Goal: Task Accomplishment & Management: Complete application form

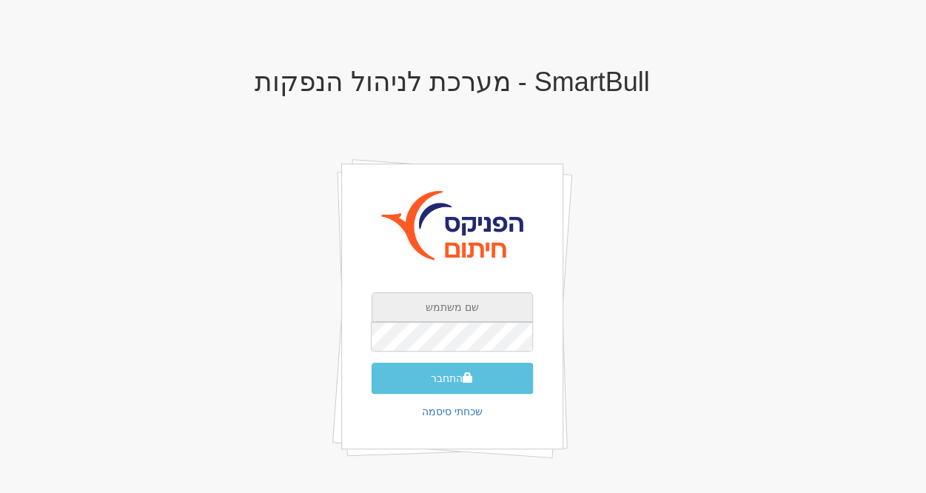
click at [425, 300] on input "text" at bounding box center [452, 307] width 161 height 30
click at [429, 312] on input "text" at bounding box center [452, 307] width 161 height 30
paste input "mailto:yoavf@fnxu.co.il"
type input "yoavf@fnxu.co.il"
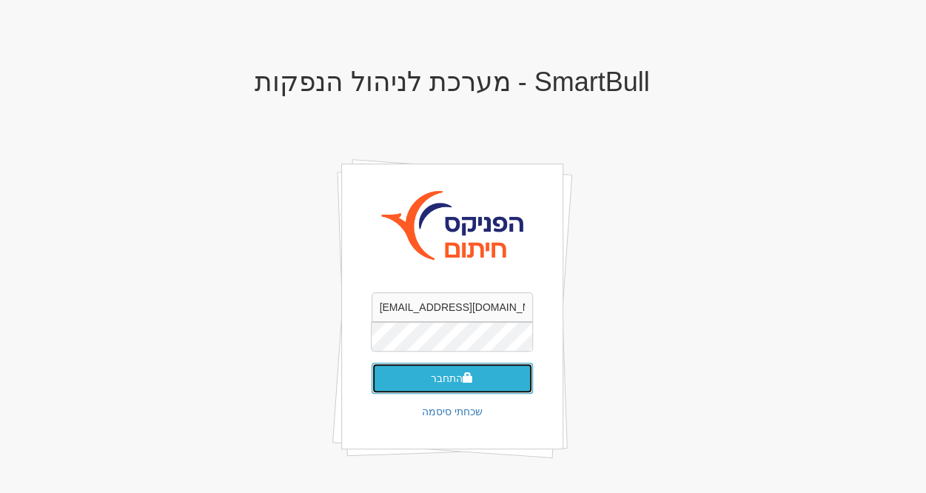
click at [411, 378] on button "התחבר" at bounding box center [452, 378] width 161 height 31
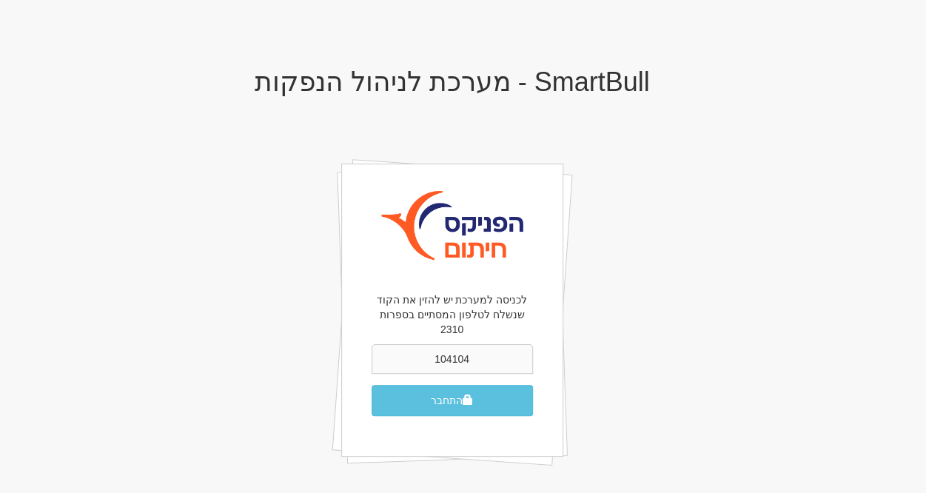
type input "104104"
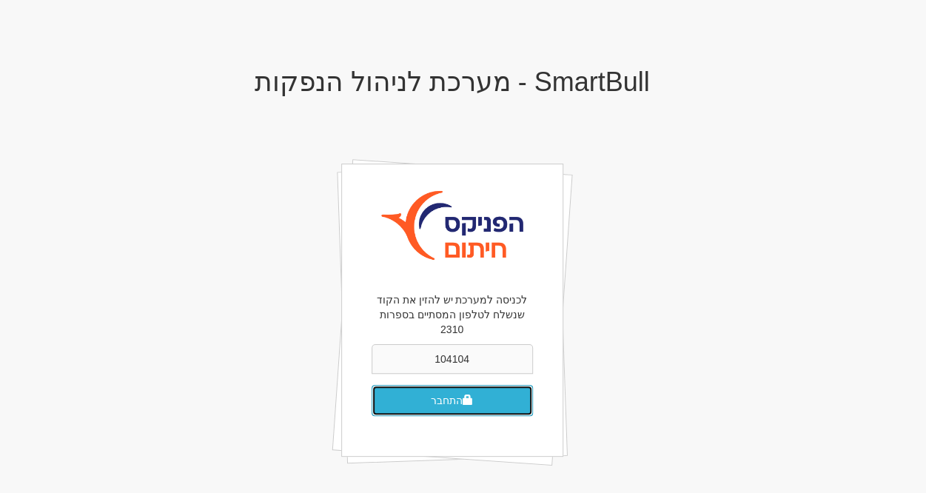
drag, startPoint x: 0, startPoint y: 0, endPoint x: 411, endPoint y: 378, distance: 558.3
click at [411, 385] on button "התחבר" at bounding box center [452, 400] width 161 height 31
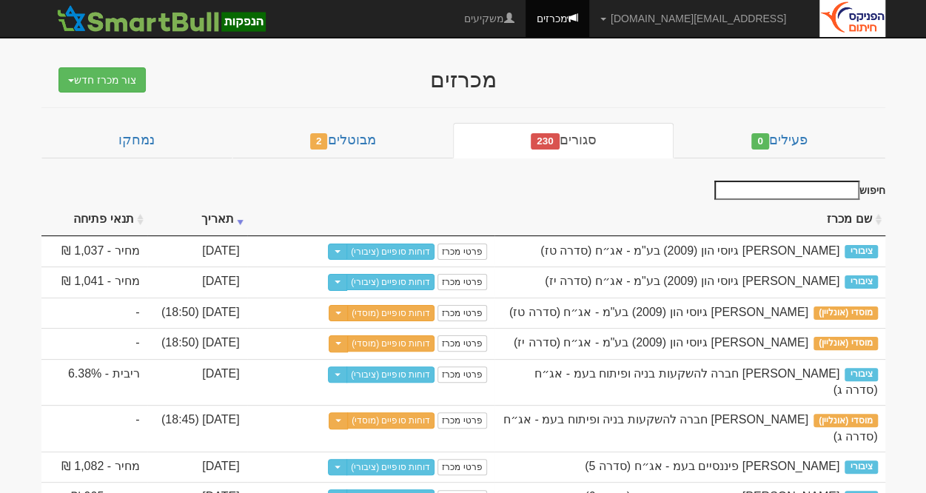
click at [790, 186] on input "חיפוש" at bounding box center [786, 190] width 145 height 19
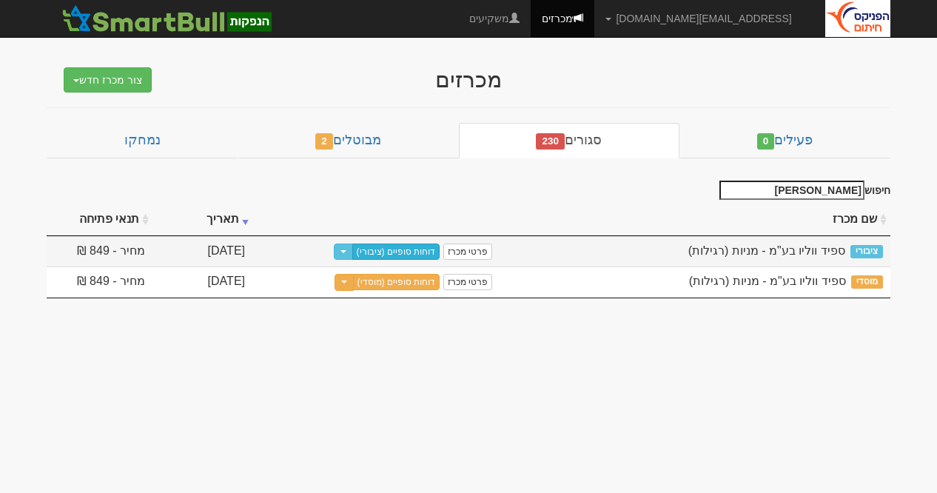
type input "ספי"
click at [421, 248] on link "דוחות סופיים (ציבורי)" at bounding box center [396, 251] width 88 height 16
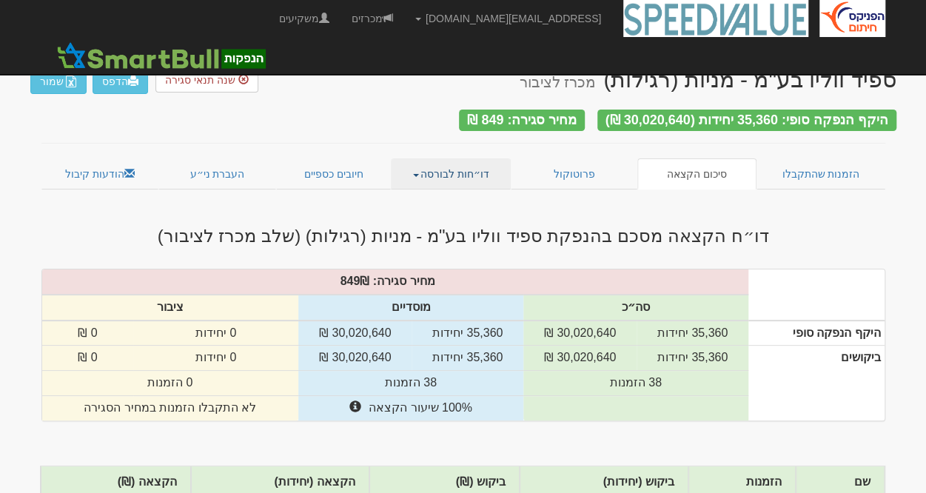
click at [435, 167] on link "דו״חות לבורסה" at bounding box center [451, 173] width 120 height 31
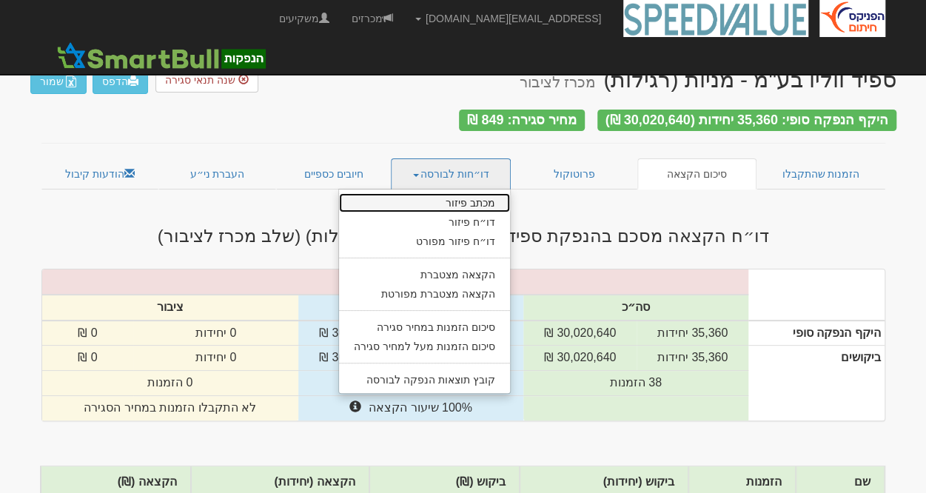
click at [473, 195] on link "מכתב פיזור" at bounding box center [424, 202] width 171 height 19
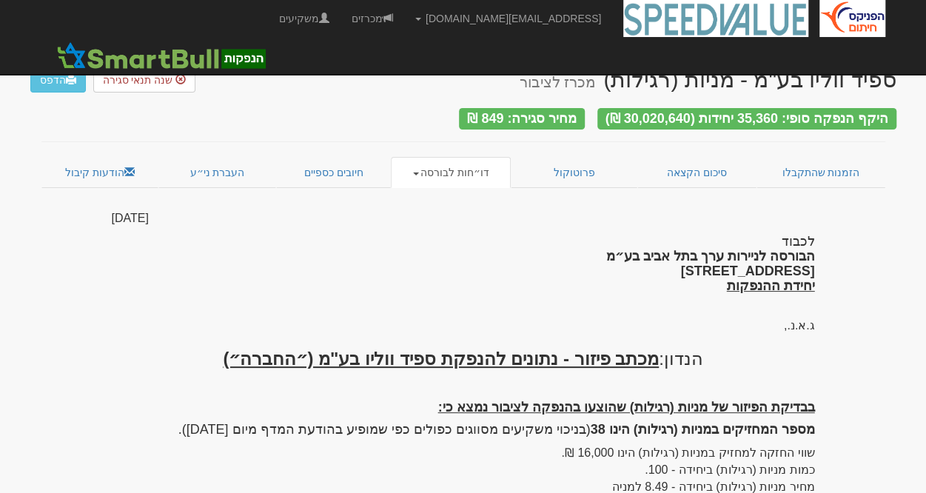
click at [426, 168] on link "דו״חות לבורסה" at bounding box center [451, 172] width 120 height 31
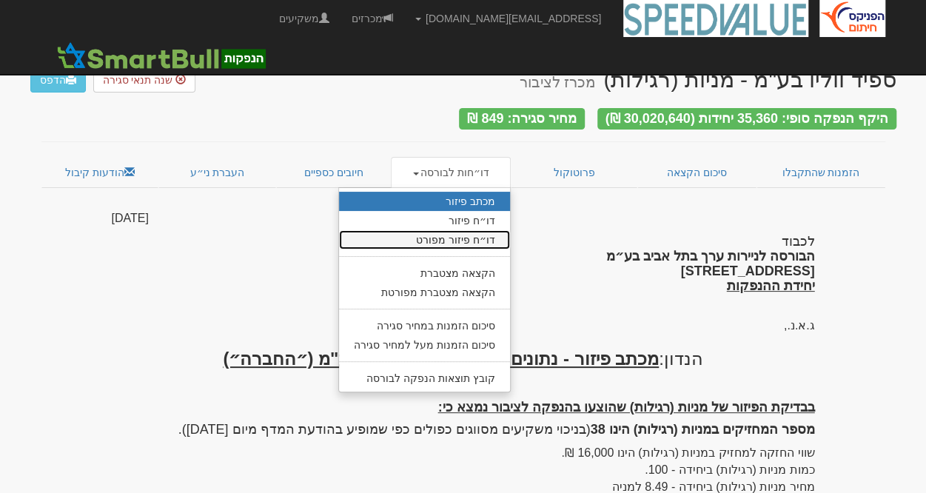
click at [432, 230] on link "דו״ח פיזור מפורט" at bounding box center [424, 239] width 171 height 19
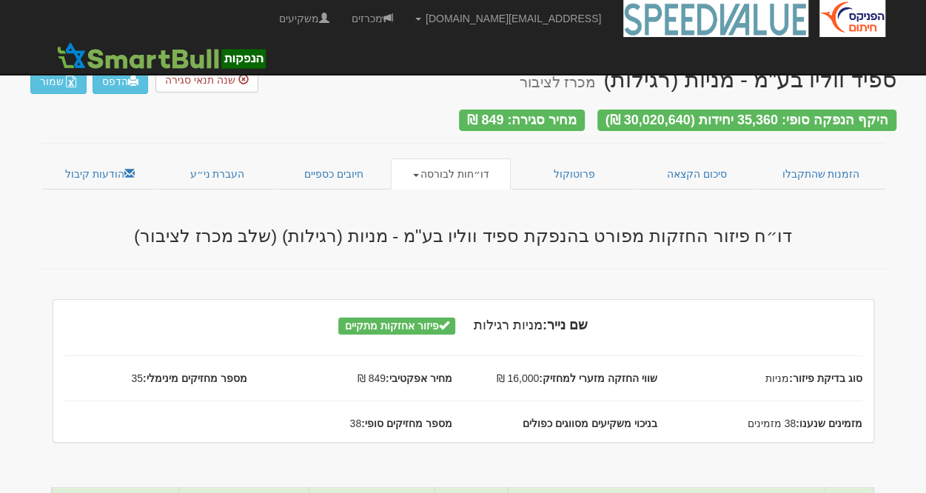
click at [691, 226] on h3 "דו״ח פיזור החזקות מפורט בהנפקת ספיד ווליו בע"מ - מניות (רגילות) (שלב מכרז לציבו…" at bounding box center [463, 235] width 866 height 19
click at [118, 167] on link "הודעות קיבול" at bounding box center [100, 173] width 118 height 31
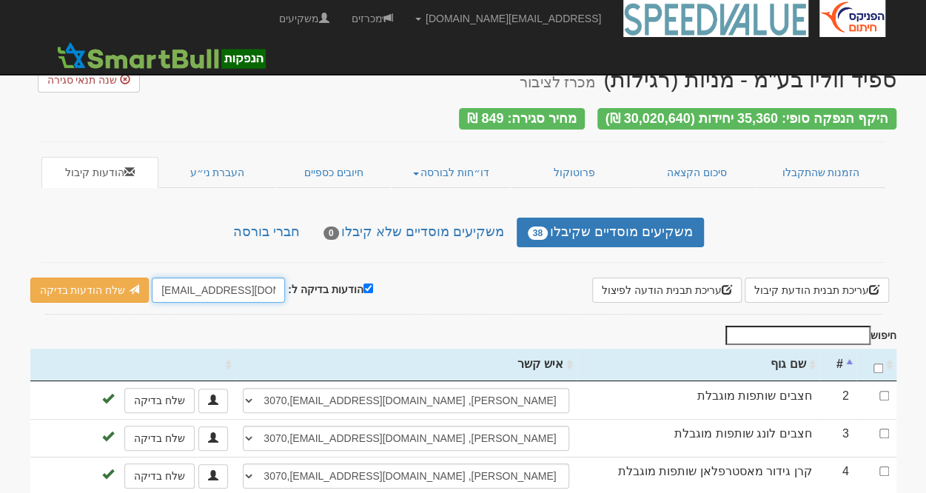
click at [164, 283] on input "hitum@fnxu.co.il" at bounding box center [218, 290] width 133 height 25
click at [844, 218] on div "משקיעים מוסדיים שקיבלו 38 משקיעים מוסדיים שלא קיבלו 0 חברי בורסה" at bounding box center [463, 233] width 866 height 30
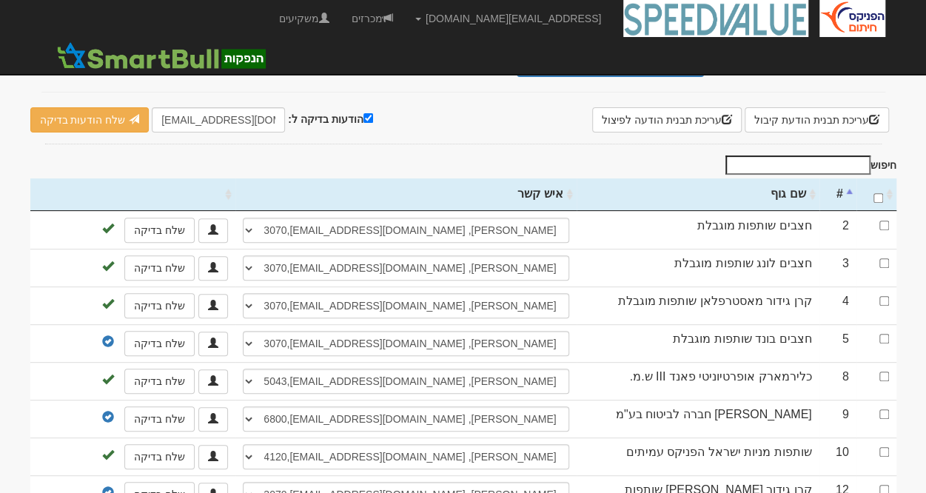
scroll to position [148, 0]
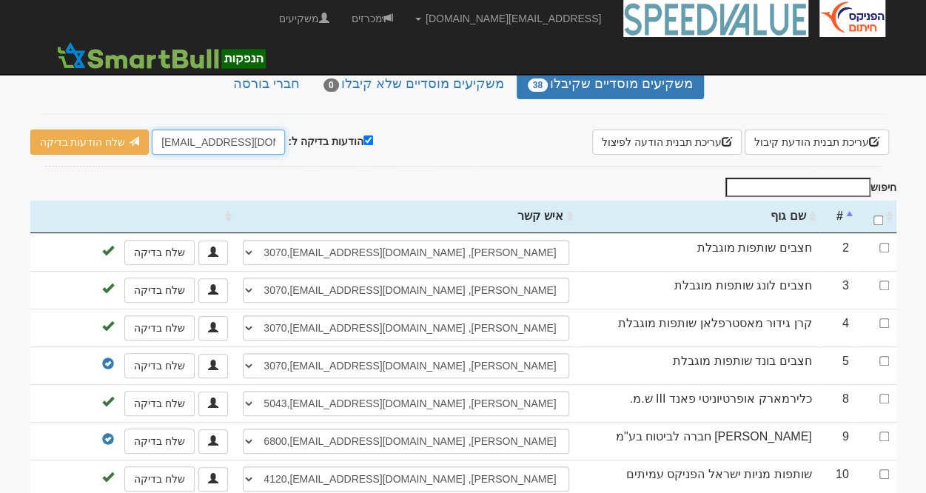
click at [164, 132] on input "hitum@fnxu.co.il" at bounding box center [218, 142] width 133 height 25
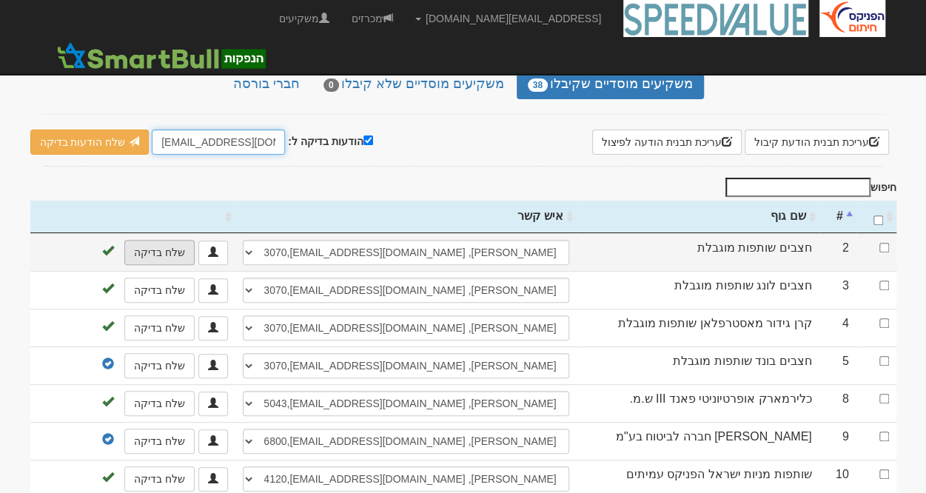
type input "MOSADI@fnxu.co.il"
click at [164, 241] on link "שלח בדיקה" at bounding box center [159, 252] width 70 height 25
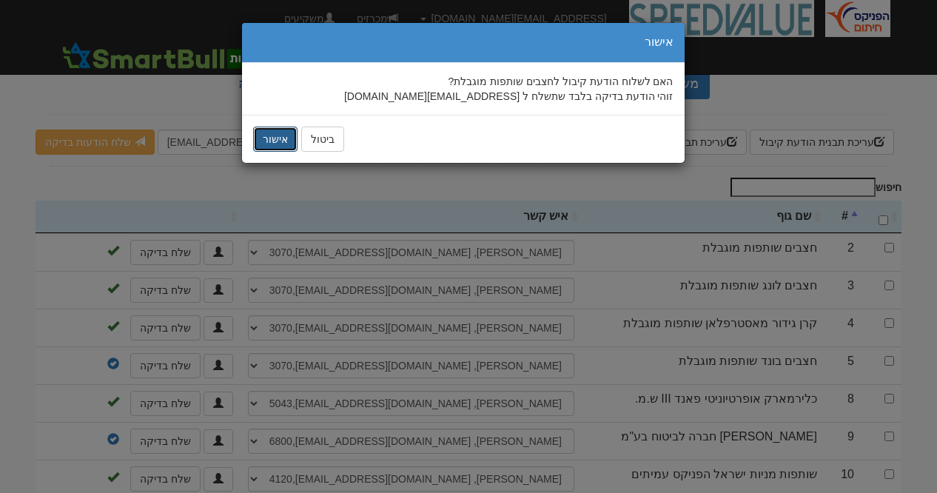
click at [274, 132] on button "אישור" at bounding box center [275, 139] width 44 height 25
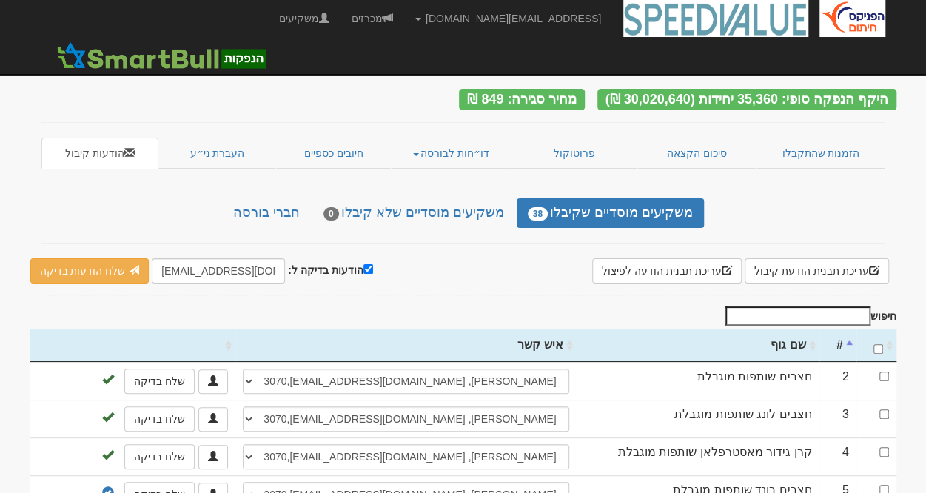
scroll to position [0, 0]
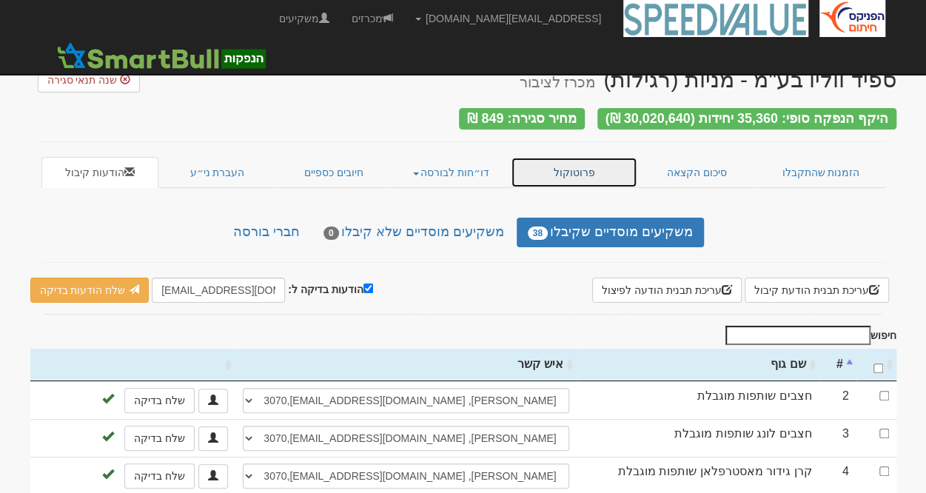
click at [579, 166] on link "פרוטוקול" at bounding box center [574, 172] width 127 height 31
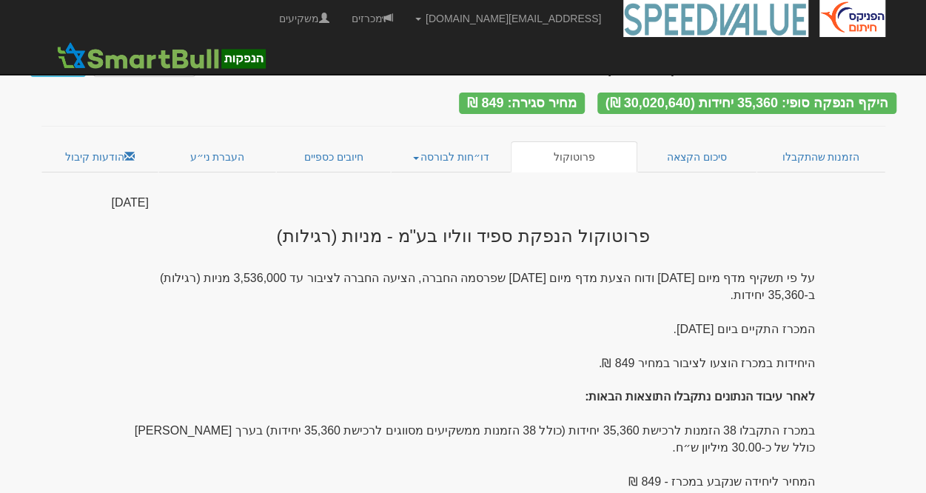
scroll to position [6, 0]
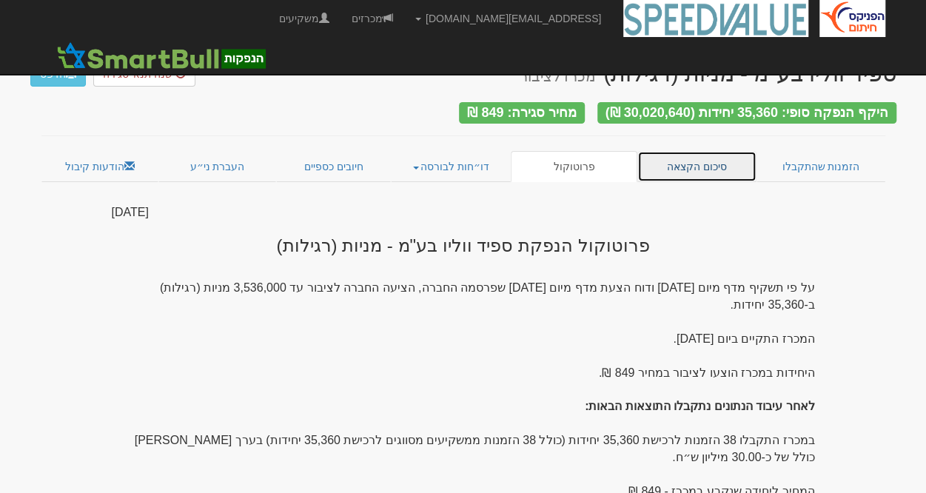
click at [714, 167] on link "סיכום הקצאה" at bounding box center [696, 166] width 119 height 31
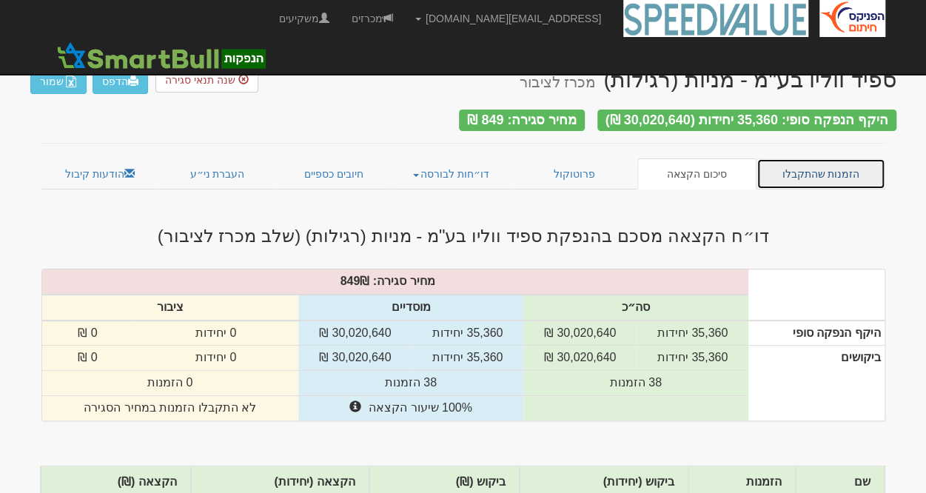
click at [814, 168] on link "הזמנות שהתקבלו" at bounding box center [820, 173] width 129 height 31
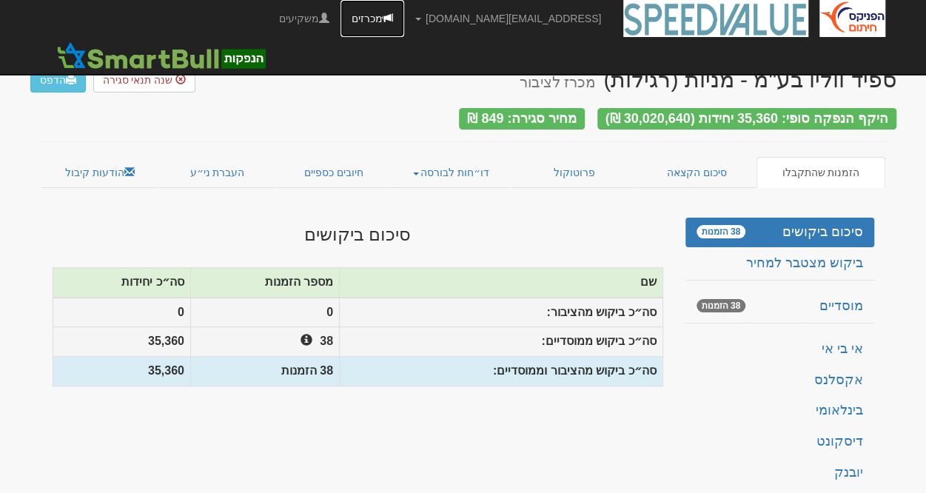
click at [393, 19] on span at bounding box center [388, 18] width 10 height 10
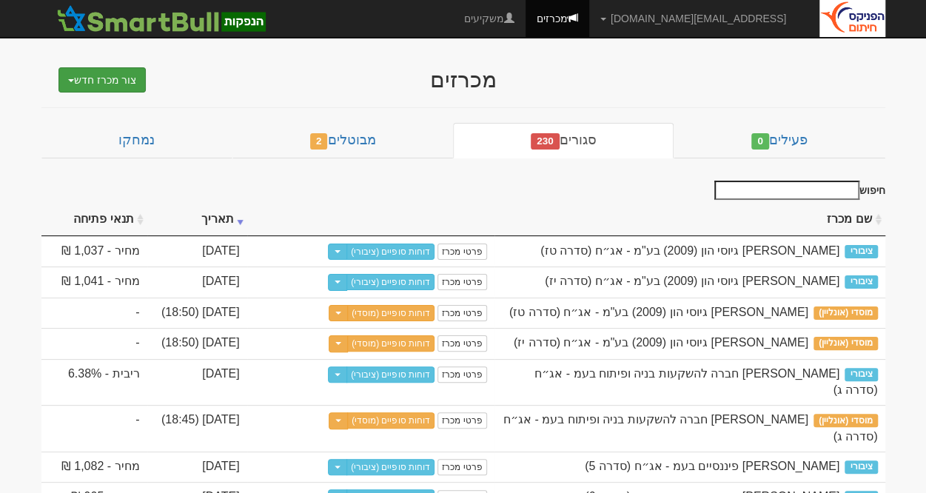
click at [70, 78] on button "צור מכרז חדש" at bounding box center [102, 79] width 88 height 25
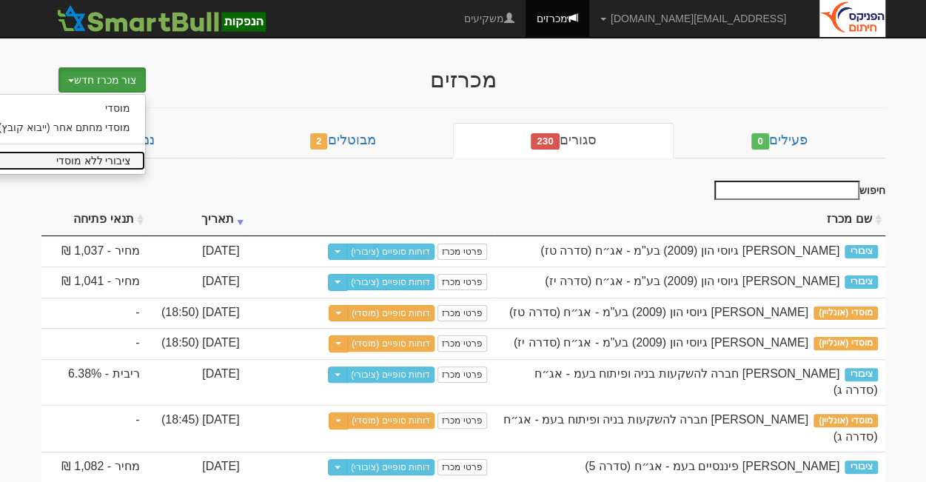
click at [110, 159] on link "ציבורי ללא מוסדי" at bounding box center [65, 160] width 162 height 19
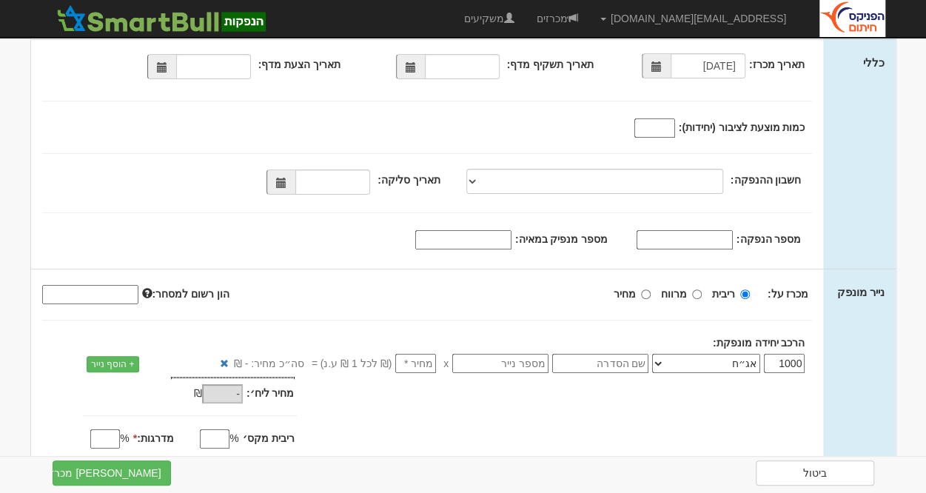
scroll to position [148, 0]
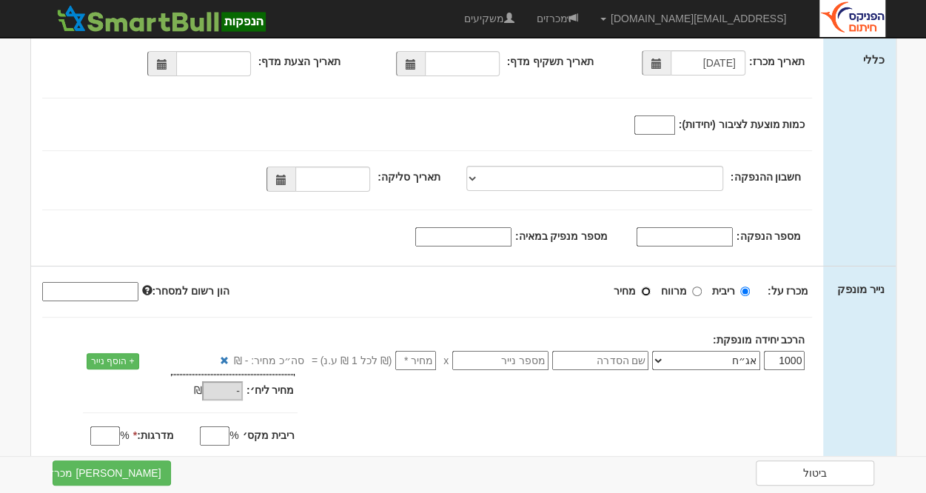
click at [648, 289] on input "מחיר" at bounding box center [646, 291] width 10 height 10
radio input "true"
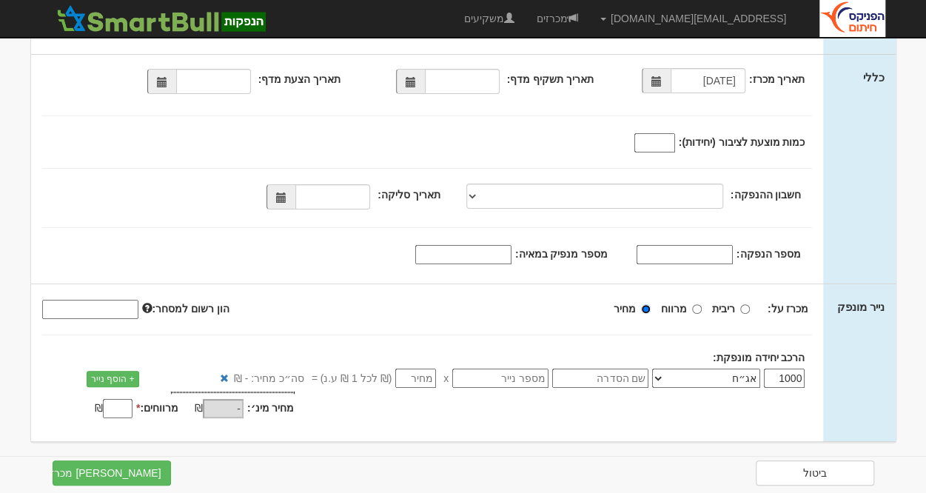
scroll to position [132, 0]
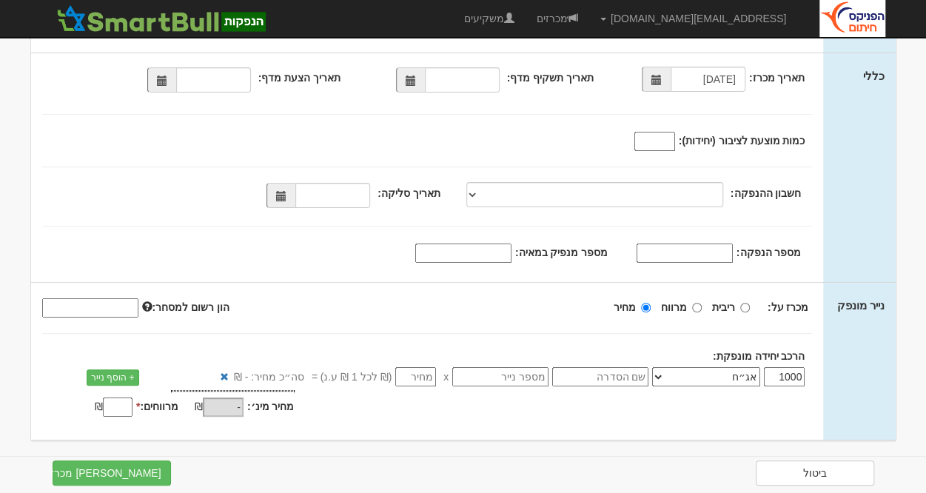
click at [662, 368] on select "אג״ח אג״ח להמרה מניות כתבי אופציה ניירות ערך מסחריים אופציות רכש כתבי התחייבות …" at bounding box center [706, 376] width 108 height 19
select select "מניות"
click at [656, 367] on select "אג״ח אג״ח להמרה מניות כתבי אופציה ניירות ערך מסחריים אופציות רכש כתבי התחייבות …" at bounding box center [706, 376] width 108 height 19
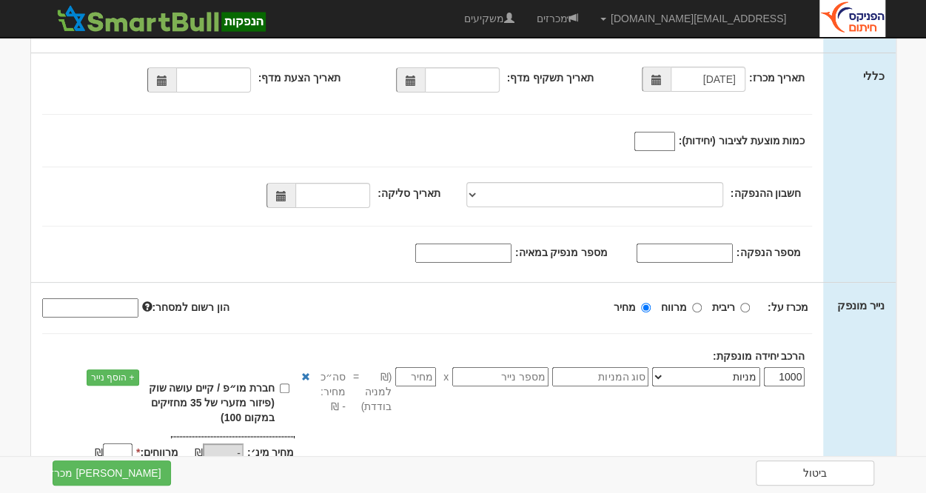
click at [379, 320] on div "מכרז על: ריבית מרווח מחיר" at bounding box center [427, 329] width 770 height 67
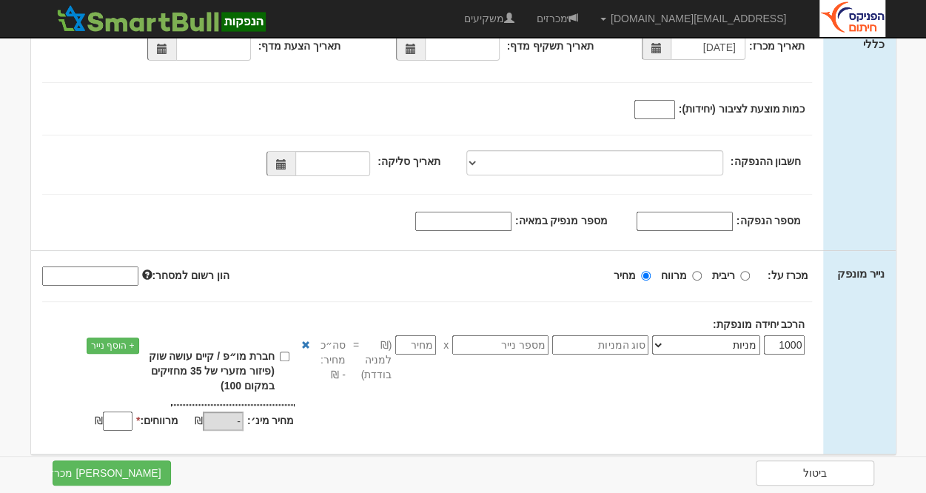
scroll to position [178, 0]
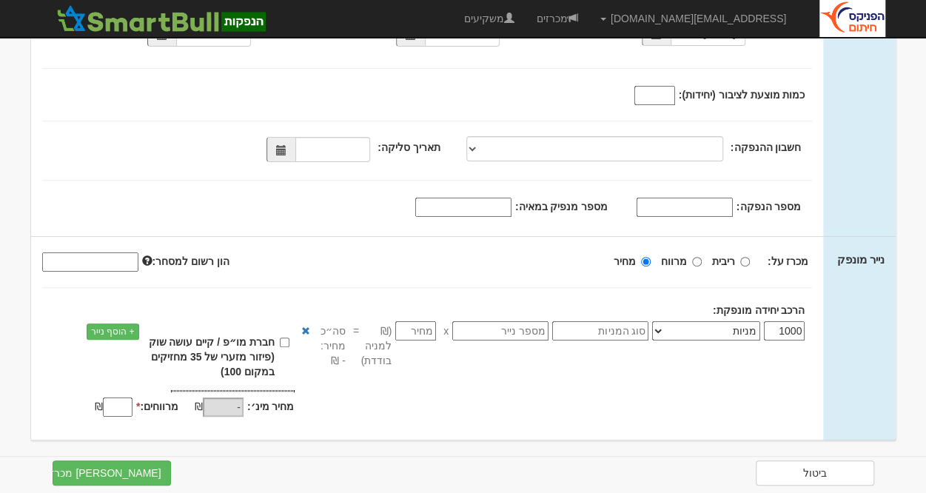
click at [292, 340] on div "1000 אג״ח אג״ח להמרה מניות כתבי אופציה ניירות ערך מסחריים אופציות רכש כתבי התחי…" at bounding box center [491, 353] width 666 height 65
click at [284, 341] on input "חברת מו״פ / קיים עושה שוק (פיזור מזערי של 35 מחזיקים במקום 100)" at bounding box center [285, 342] width 10 height 10
checkbox input "true"
click at [795, 321] on input "1000" at bounding box center [784, 330] width 41 height 19
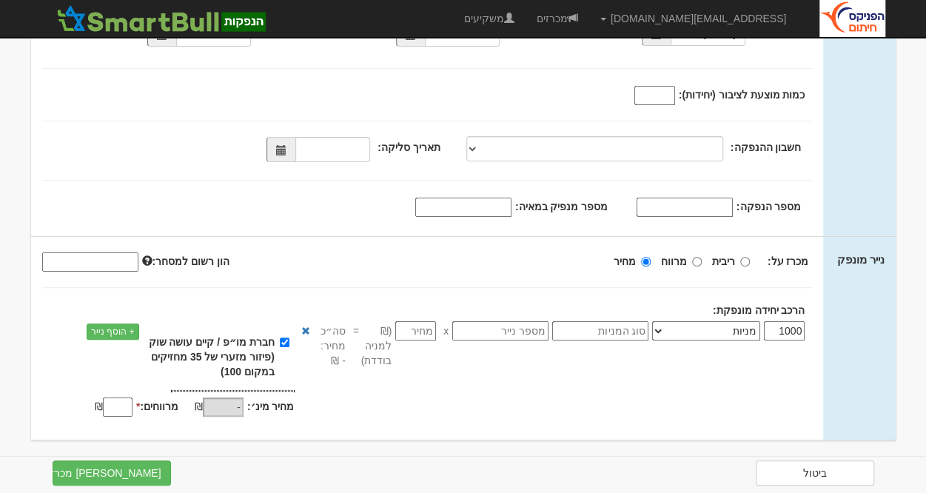
click at [696, 293] on div "מכרז על: ריבית מרווח מחיר" at bounding box center [427, 283] width 770 height 67
click at [122, 329] on link "+ הוסף נייר" at bounding box center [113, 331] width 53 height 16
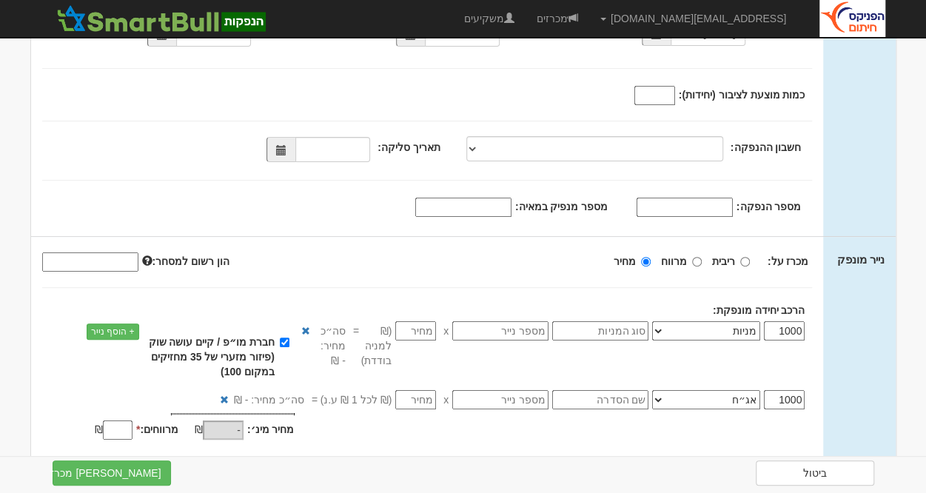
click at [776, 321] on input "1000" at bounding box center [784, 330] width 41 height 19
type input "100"
click at [786, 397] on input "1000" at bounding box center [784, 399] width 41 height 19
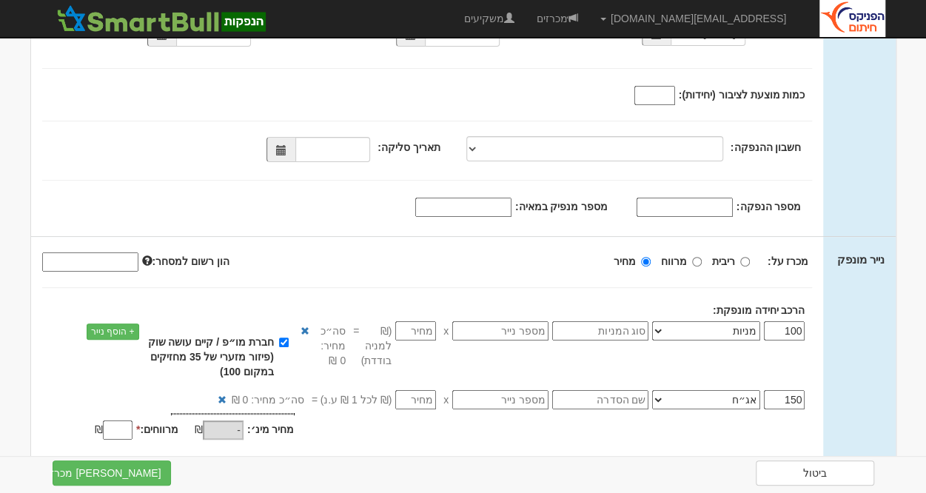
type input "150"
click at [663, 392] on select "אג״ח אג״ח להמרה מניות כתבי אופציה ניירות ערך מסחריים אופציות רכש כתבי התחייבות …" at bounding box center [706, 399] width 108 height 19
select select "כתבי אופציה"
click at [656, 390] on select "אג״ח אג״ח להמרה מניות כתבי אופציה ניירות ערך מסחריים אופציות רכש כתבי התחייבות …" at bounding box center [706, 399] width 108 height 19
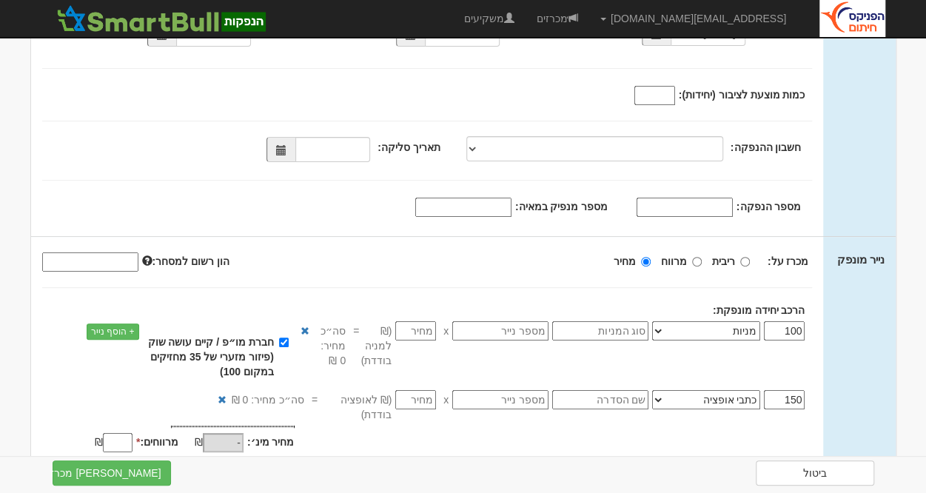
click at [49, 380] on div "100 אג״ח אג״ח להמרה מניות כתבי אופציה ניירות ערך מסחריים אופציות רכש כתבי התחיי…" at bounding box center [427, 372] width 793 height 108
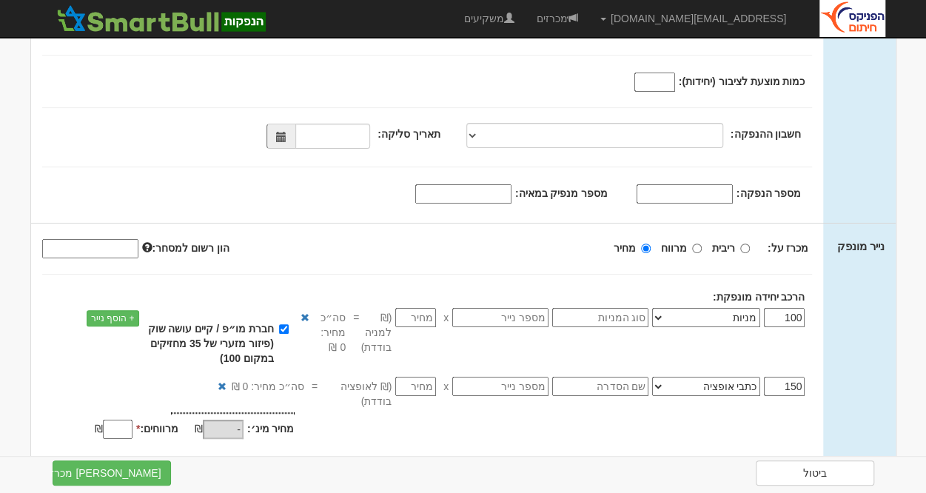
scroll to position [213, 0]
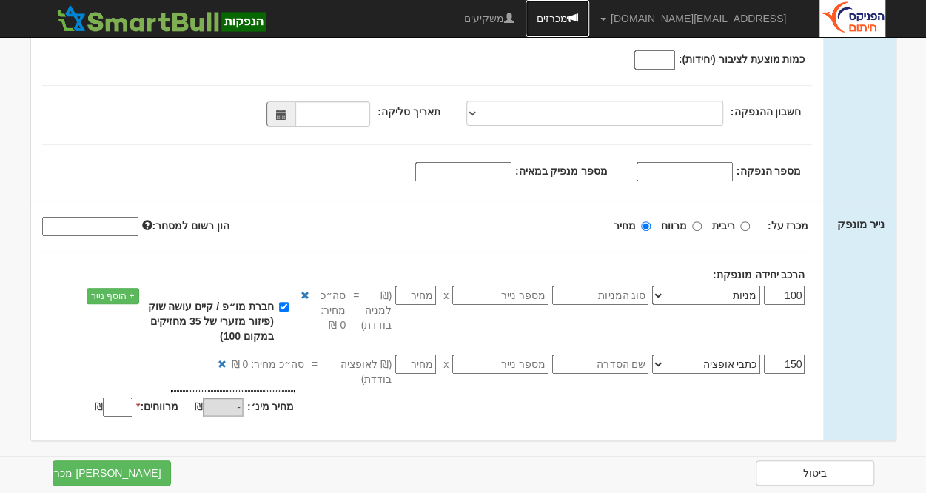
click at [589, 13] on link "מכרזים" at bounding box center [557, 18] width 64 height 37
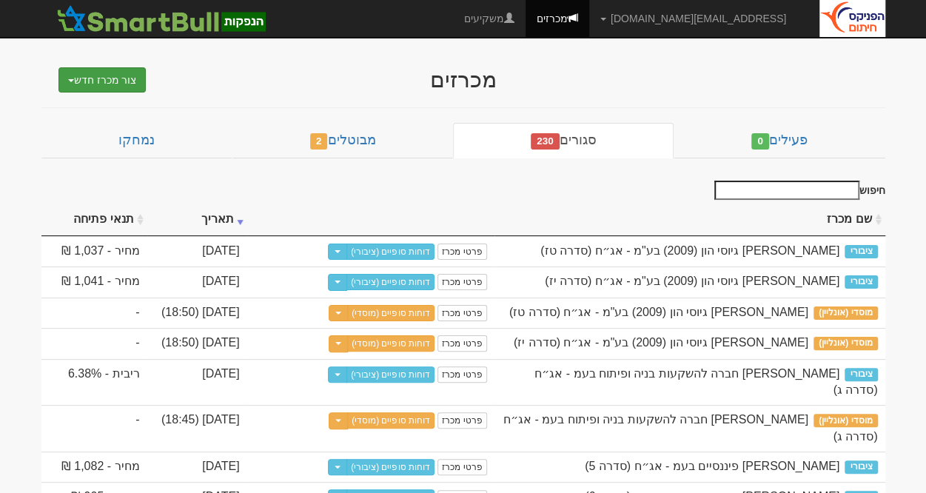
click at [70, 78] on button "צור מכרז חדש" at bounding box center [102, 79] width 88 height 25
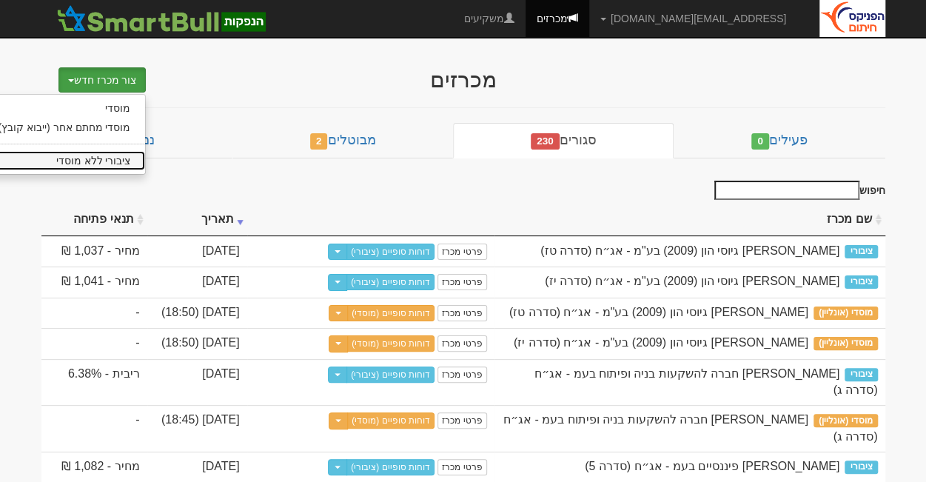
click at [81, 159] on link "ציבורי ללא מוסדי" at bounding box center [65, 160] width 162 height 19
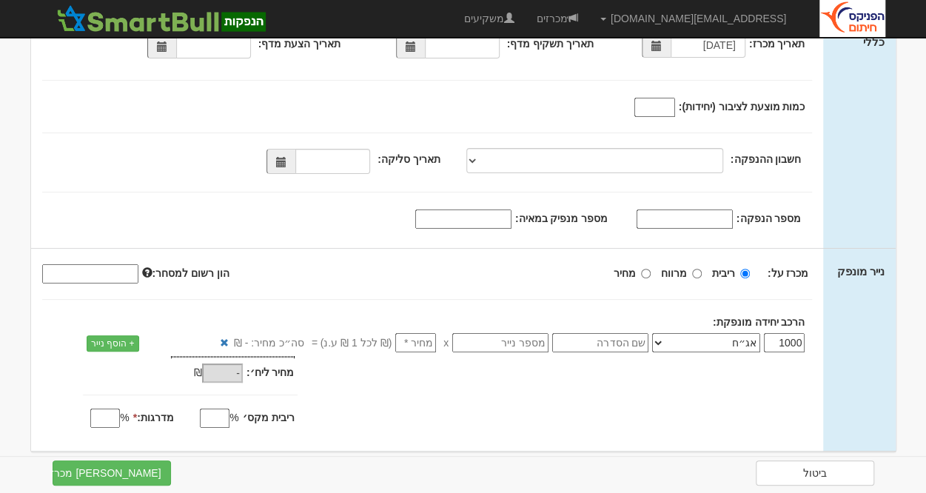
scroll to position [176, 0]
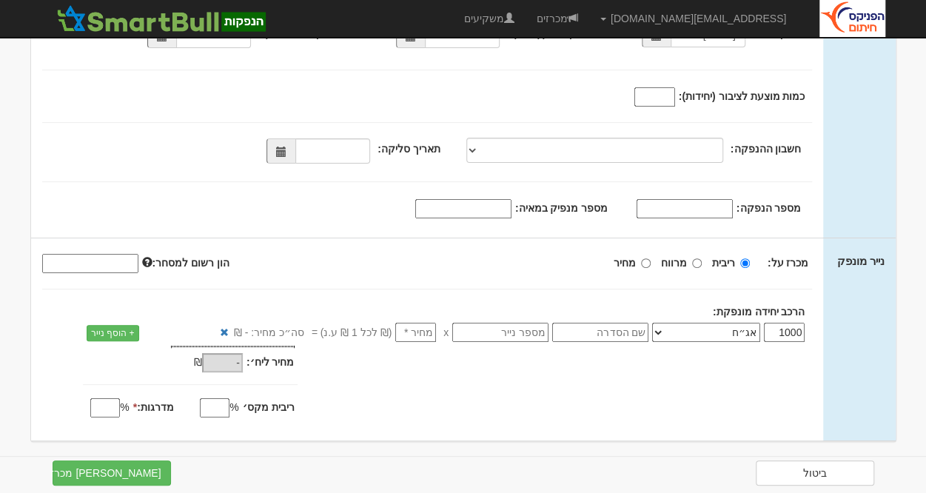
click at [662, 326] on select "אג״ח אג״ח להמרה מניות כתבי אופציה ניירות ערך מסחריים אופציות רכש כתבי התחייבות …" at bounding box center [706, 332] width 108 height 19
select select "מניות"
click at [656, 323] on select "אג״ח אג״ח להמרה מניות כתבי אופציה ניירות ערך מסחריים אופציות רכש כתבי התחייבות …" at bounding box center [706, 332] width 108 height 19
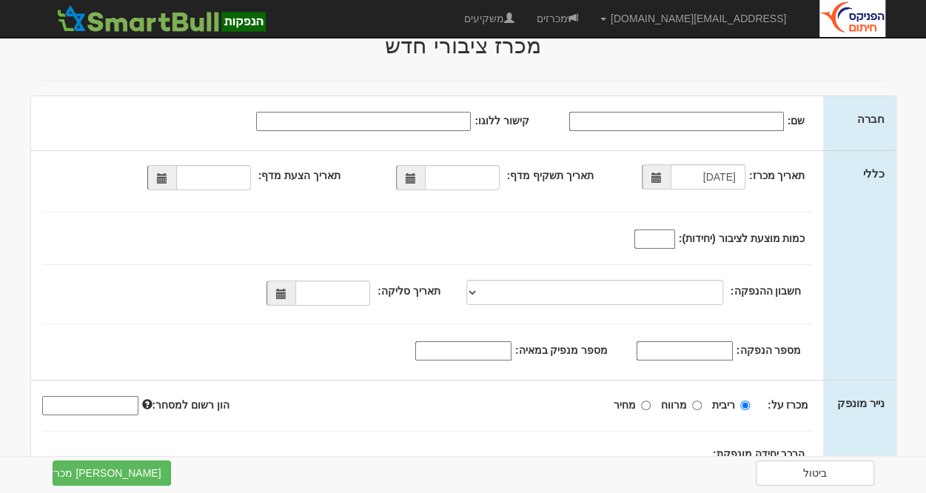
scroll to position [0, 0]
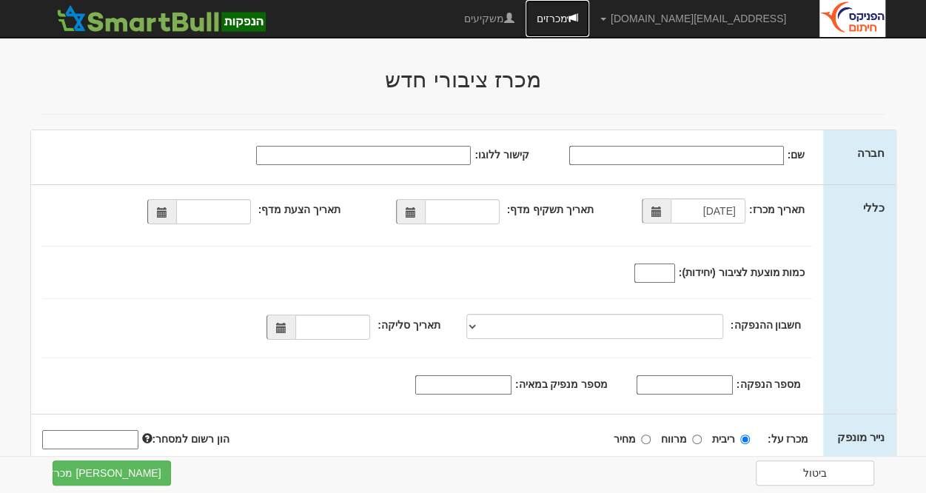
click at [589, 11] on link "מכרזים" at bounding box center [557, 18] width 64 height 37
